Goal: Connect with others: Connect with others

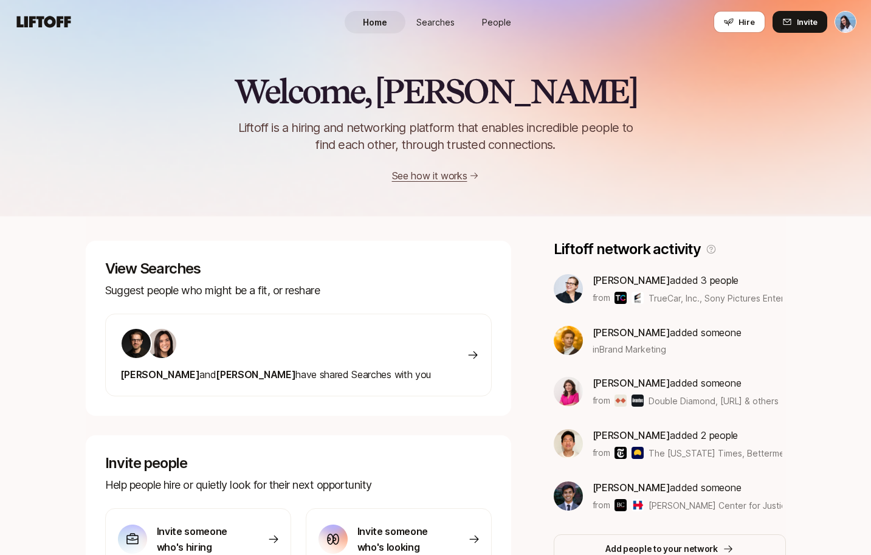
click at [453, 23] on span "Searches" at bounding box center [435, 22] width 38 height 13
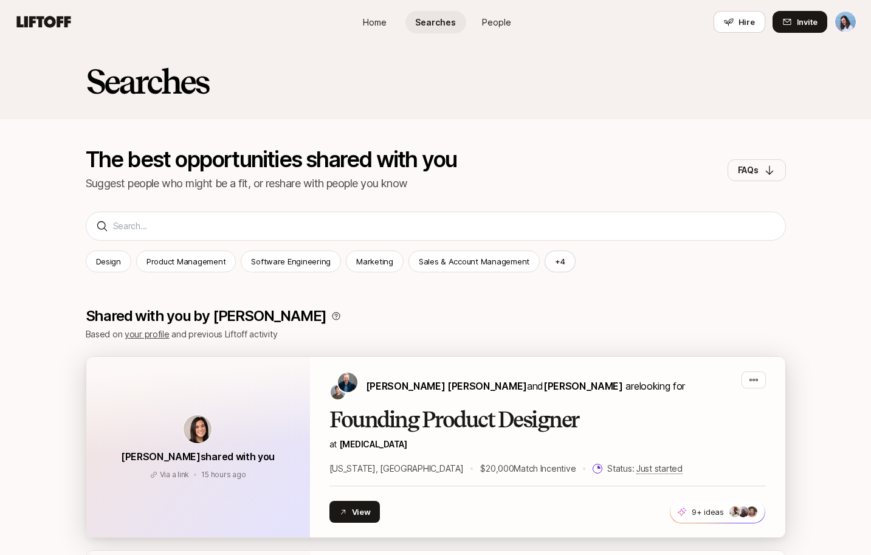
scroll to position [105, 0]
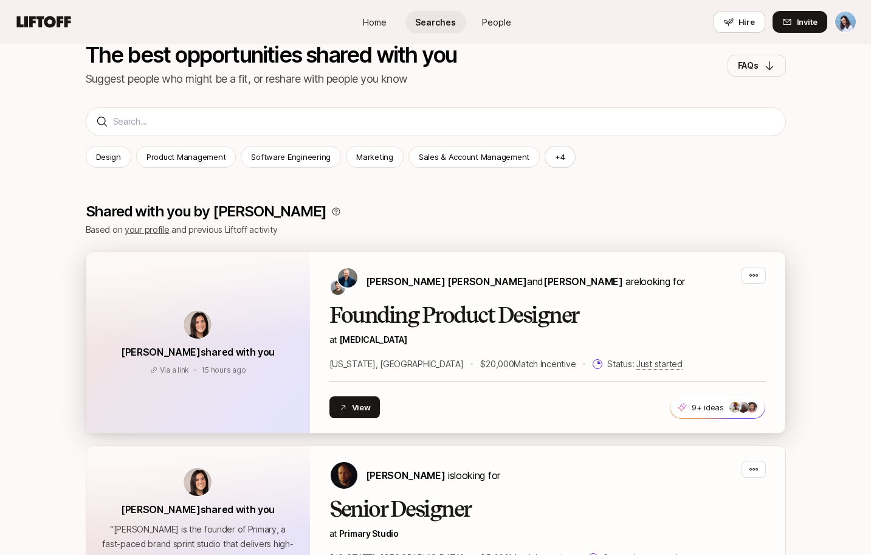
click at [589, 318] on h2 "Founding Product Designer" at bounding box center [547, 315] width 436 height 24
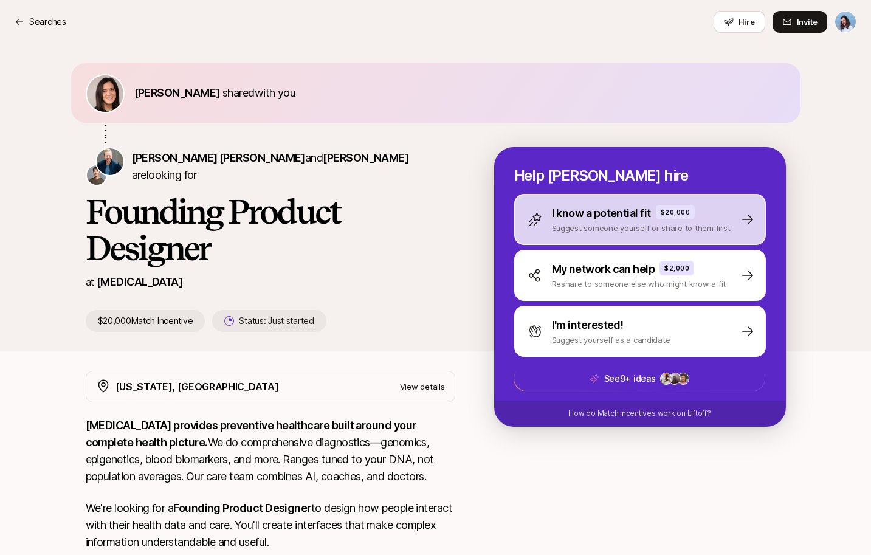
click at [627, 213] on p "I know a potential fit" at bounding box center [601, 213] width 99 height 17
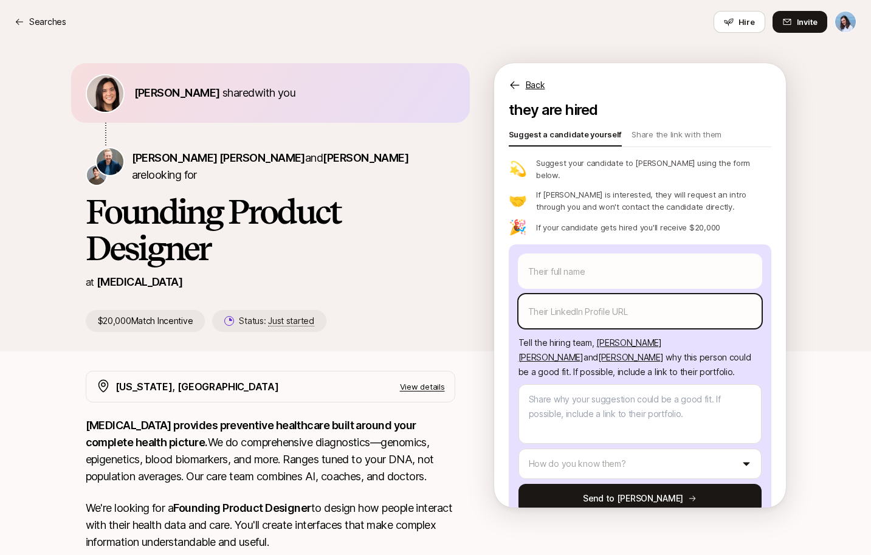
scroll to position [37, 0]
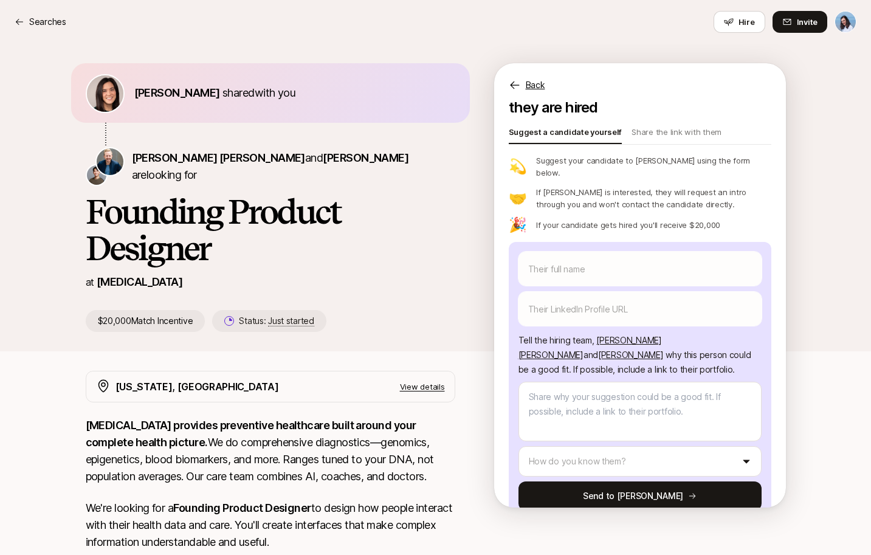
click at [812, 259] on div "[PERSON_NAME] shared with you [PERSON_NAME] [PERSON_NAME] and [PERSON_NAME] are…" at bounding box center [435, 197] width 871 height 307
click at [42, 18] on p "Searches" at bounding box center [47, 22] width 37 height 15
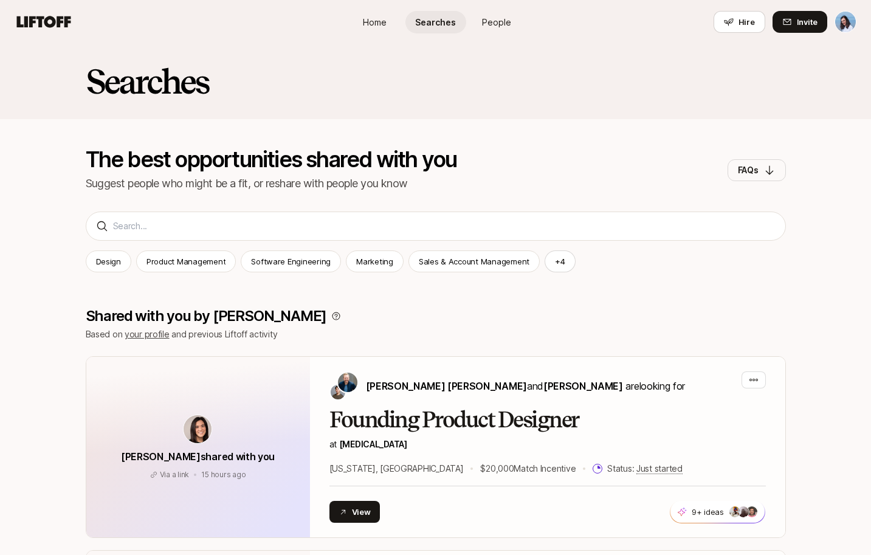
scroll to position [105, 0]
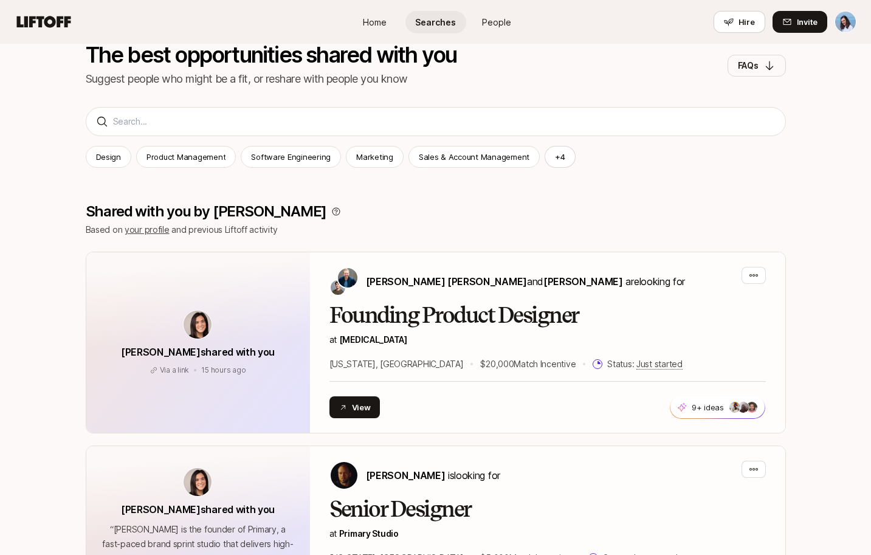
click at [430, 221] on div "Shared with you by [PERSON_NAME] Based on your profile and previous Liftoff act…" at bounding box center [436, 533] width 700 height 708
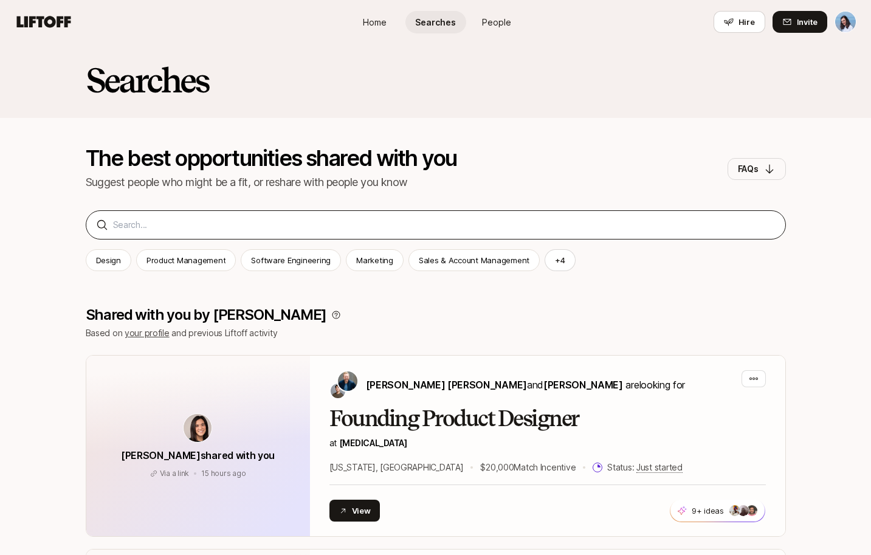
scroll to position [0, 0]
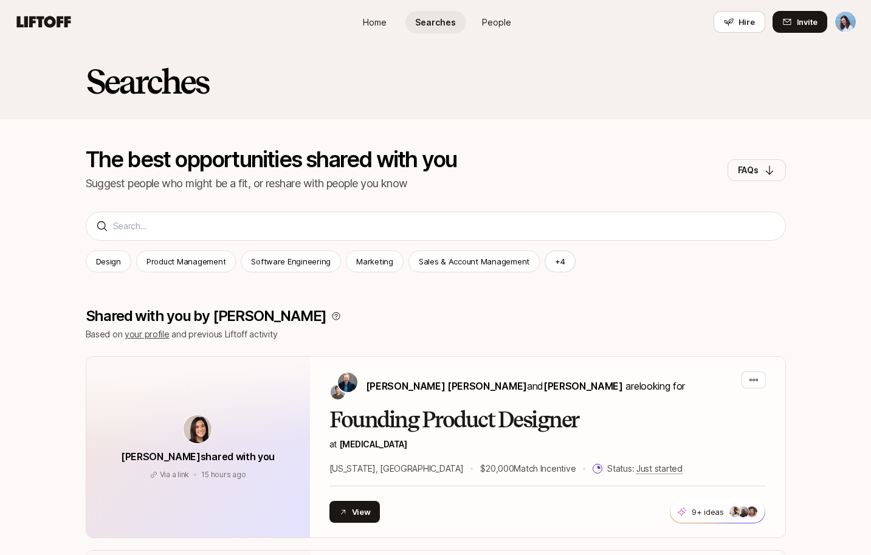
click at [492, 18] on span "People" at bounding box center [496, 22] width 29 height 13
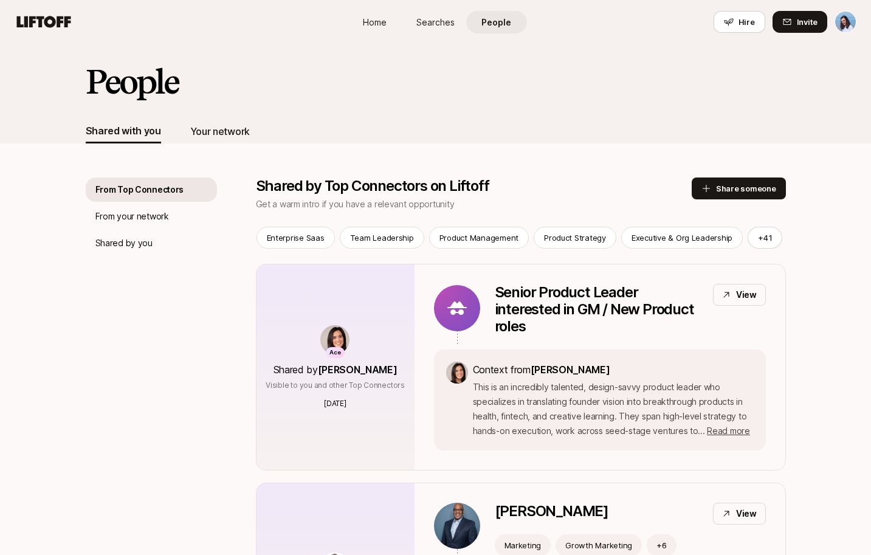
click at [212, 121] on div "Your network" at bounding box center [220, 131] width 60 height 24
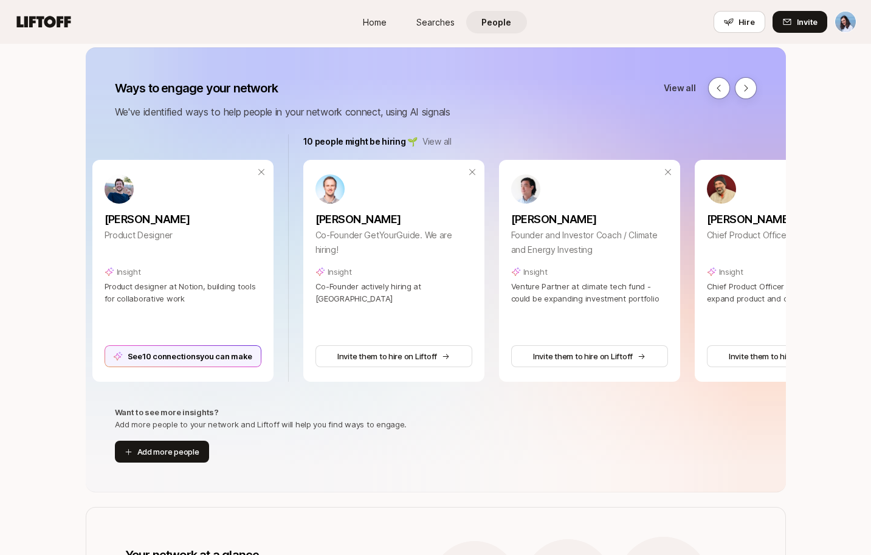
scroll to position [0, 350]
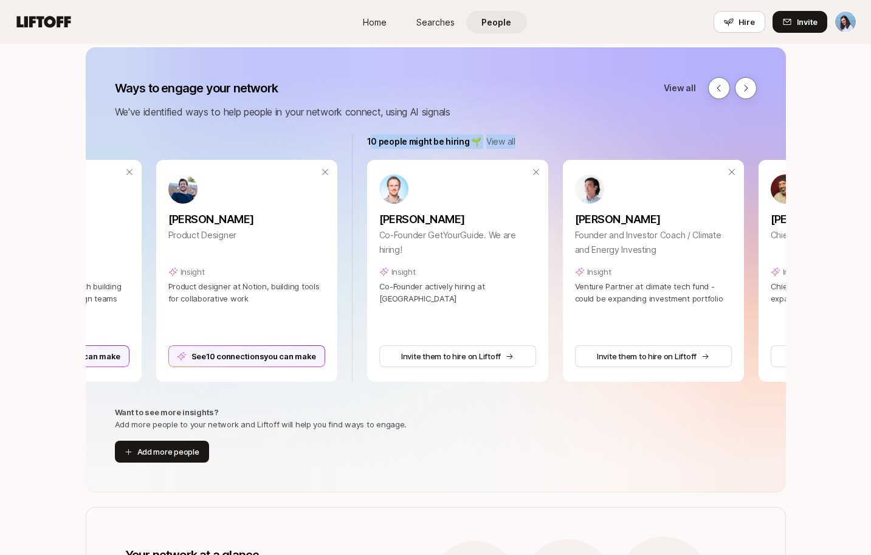
drag, startPoint x: 369, startPoint y: 142, endPoint x: 528, endPoint y: 135, distance: 158.8
click at [526, 135] on div "10 people might be hiring 🌱 View all" at bounding box center [653, 141] width 572 height 15
click at [528, 135] on div "10 people might be hiring 🌱 View all" at bounding box center [653, 141] width 572 height 15
drag, startPoint x: 514, startPoint y: 142, endPoint x: 371, endPoint y: 143, distance: 143.4
click at [371, 143] on div "10 people might be hiring 🌱 View all" at bounding box center [653, 141] width 572 height 15
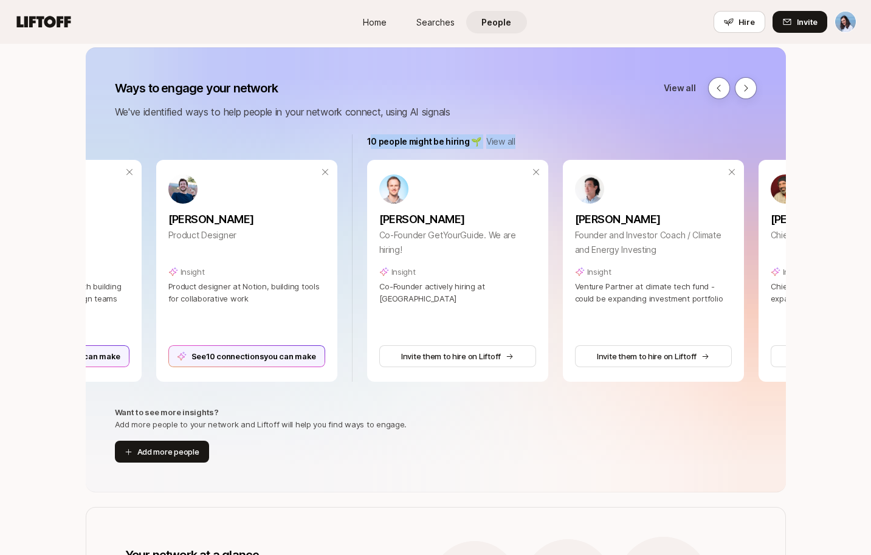
click at [410, 140] on p "10 people might be hiring 🌱" at bounding box center [424, 141] width 114 height 15
drag, startPoint x: 390, startPoint y: 287, endPoint x: 510, endPoint y: 284, distance: 119.7
click at [485, 283] on span "Co-Founder actively hiring at [GEOGRAPHIC_DATA]" at bounding box center [432, 292] width 106 height 22
click at [485, 286] on span "Co-Founder actively hiring at [GEOGRAPHIC_DATA]" at bounding box center [432, 292] width 106 height 22
drag, startPoint x: 407, startPoint y: 283, endPoint x: 513, endPoint y: 284, distance: 105.8
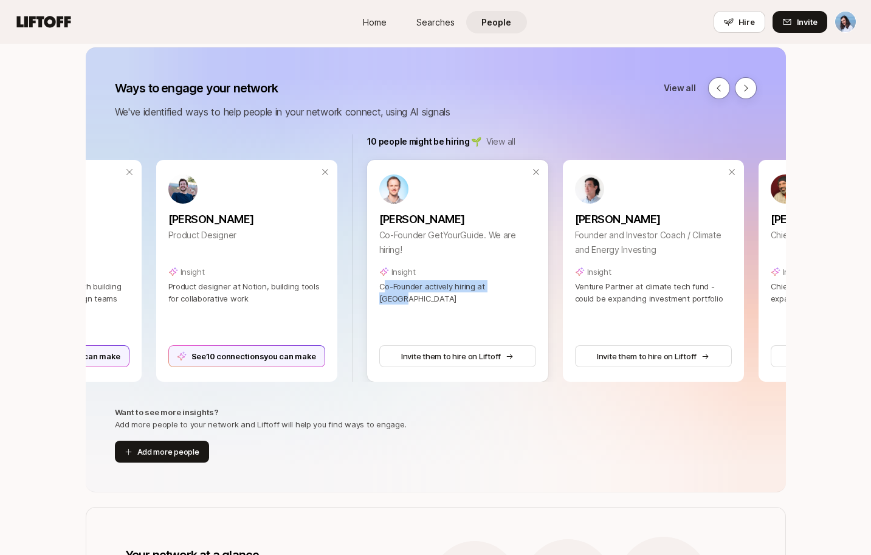
click at [485, 284] on span "Co-Founder actively hiring at [GEOGRAPHIC_DATA]" at bounding box center [432, 292] width 106 height 22
drag, startPoint x: 395, startPoint y: 283, endPoint x: 534, endPoint y: 284, distance: 139.2
click at [485, 284] on span "Co-Founder actively hiring at [GEOGRAPHIC_DATA]" at bounding box center [432, 292] width 106 height 22
click at [534, 284] on p "Co-Founder actively hiring at [GEOGRAPHIC_DATA]" at bounding box center [457, 292] width 157 height 24
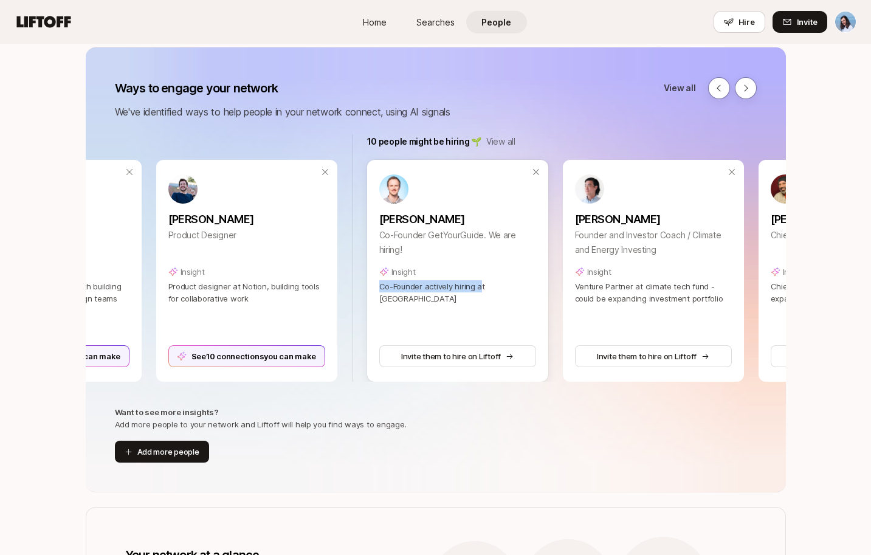
drag, startPoint x: 454, startPoint y: 282, endPoint x: 504, endPoint y: 283, distance: 49.8
click at [485, 283] on span "Co-Founder actively hiring at [GEOGRAPHIC_DATA]" at bounding box center [432, 292] width 106 height 22
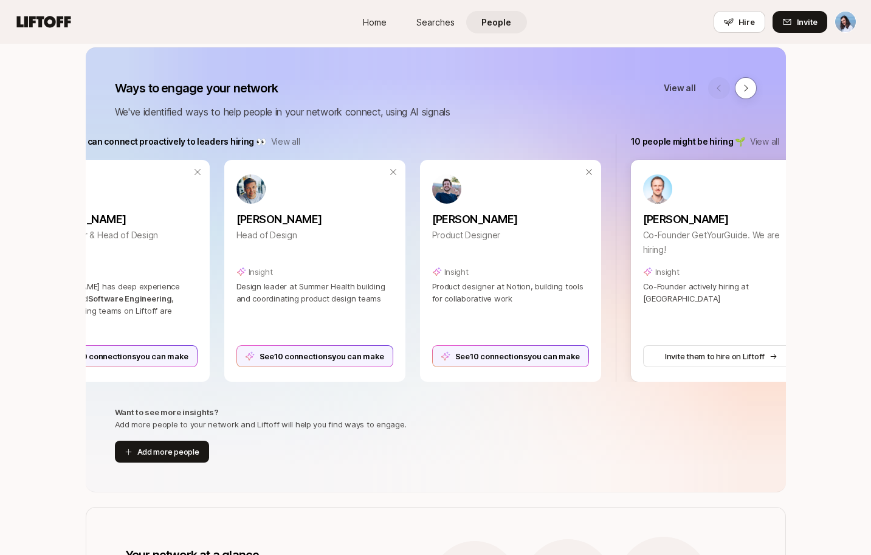
scroll to position [0, 0]
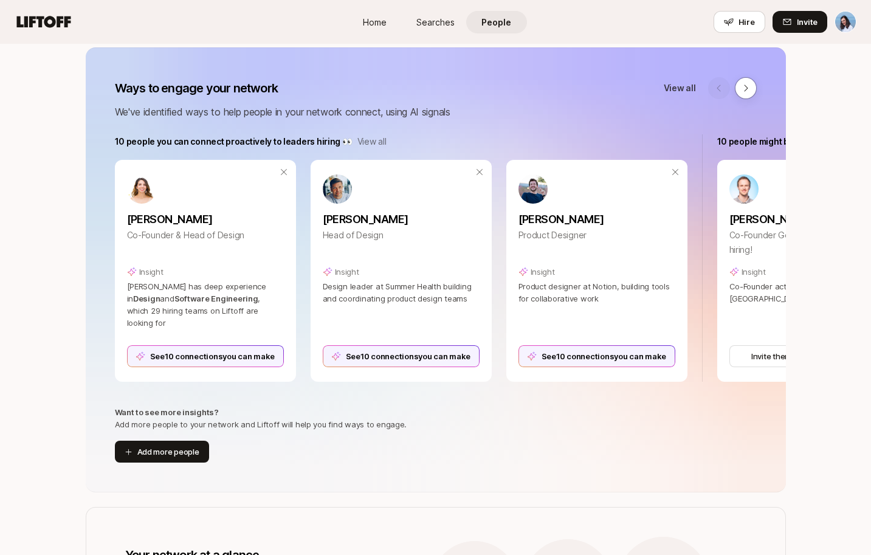
click at [370, 140] on p "View all" at bounding box center [371, 141] width 29 height 15
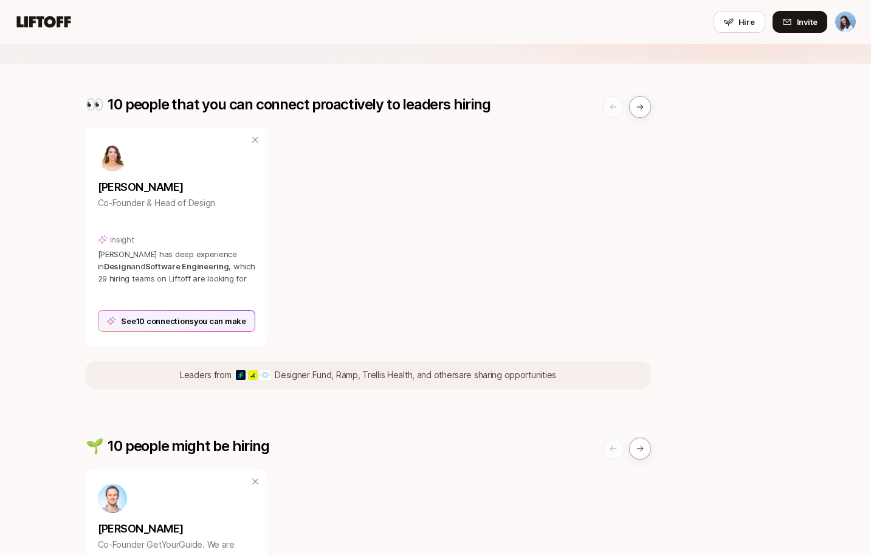
scroll to position [129, 0]
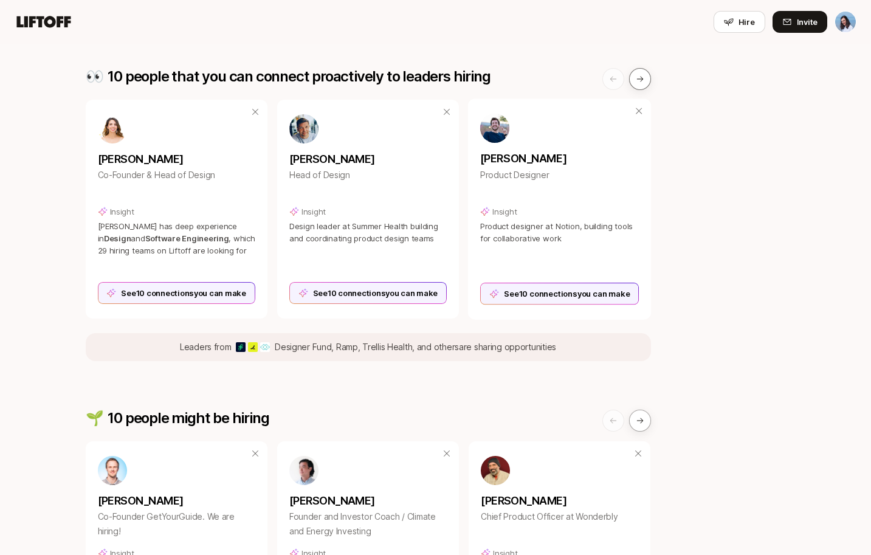
click at [637, 83] on icon at bounding box center [640, 79] width 9 height 9
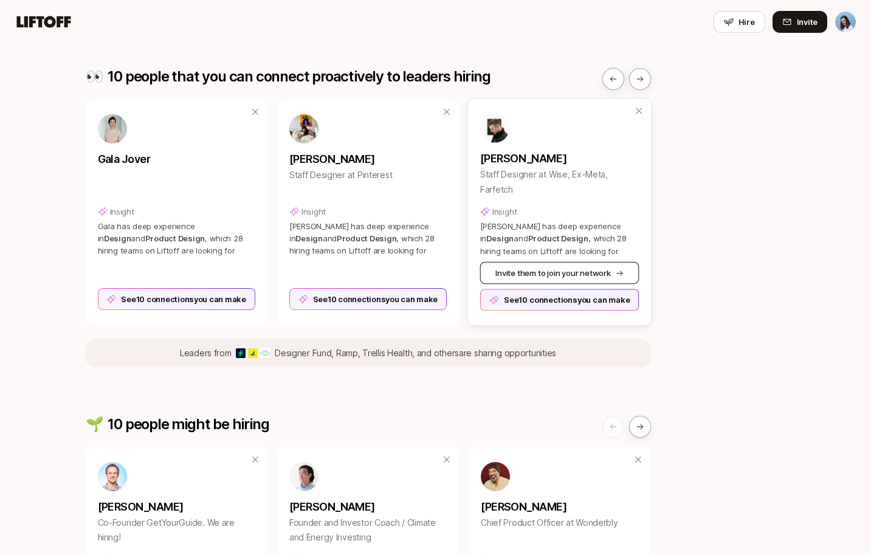
click at [562, 267] on button "Invite them to join your network" at bounding box center [559, 273] width 159 height 22
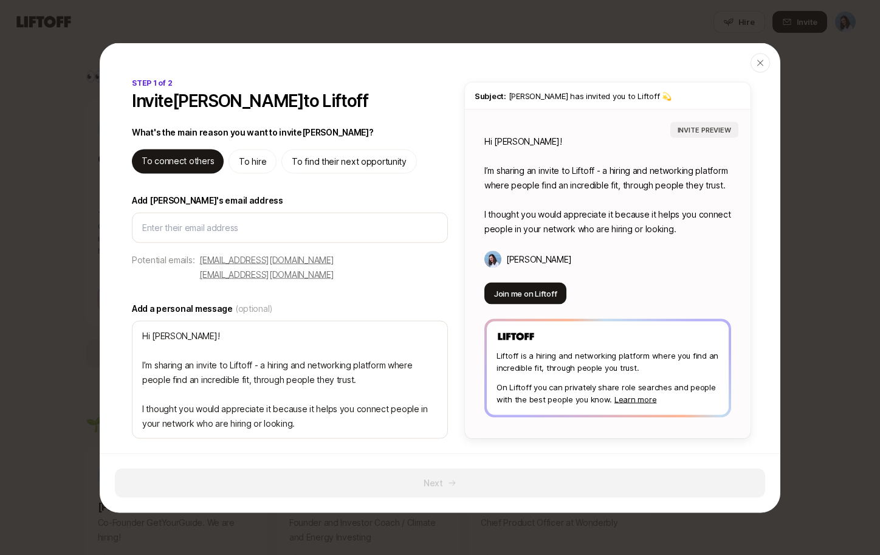
type textarea "x"
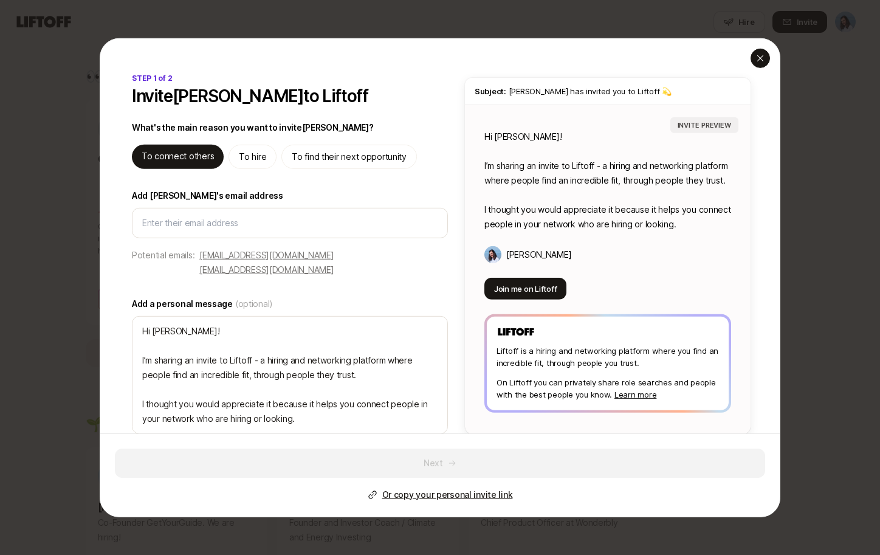
click at [761, 58] on icon "button" at bounding box center [760, 58] width 10 height 10
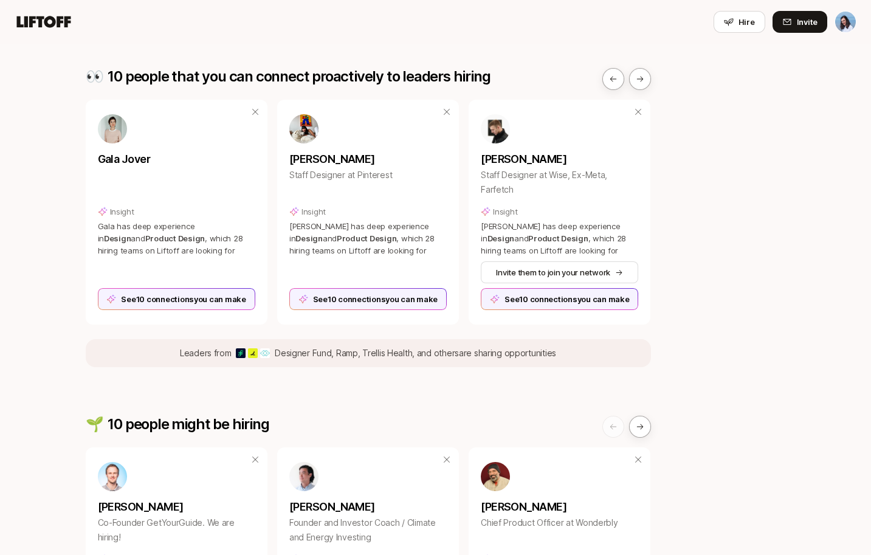
click at [763, 200] on div "👀 10 people that you can connect proactively to leaders hiring Gala Jover Insig…" at bounding box center [436, 514] width 700 height 892
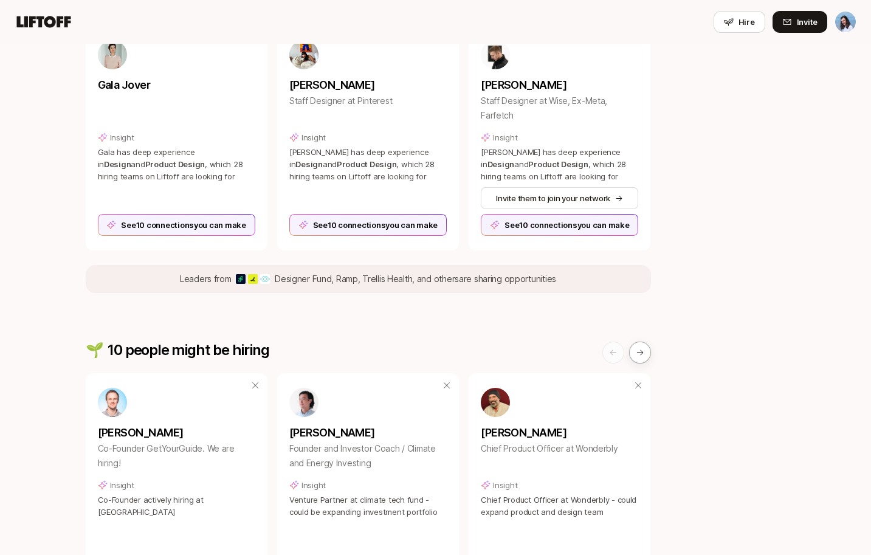
scroll to position [0, 0]
